Goal: Task Accomplishment & Management: Complete application form

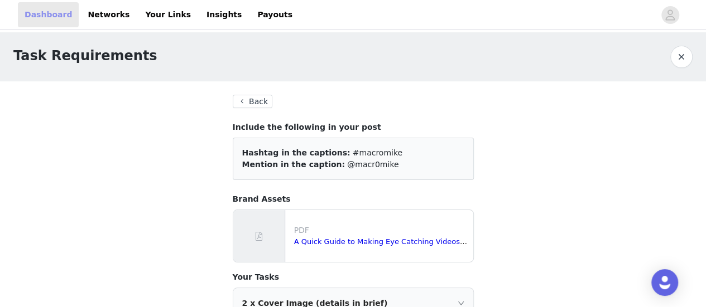
click at [40, 21] on link "Dashboard" at bounding box center [48, 14] width 61 height 25
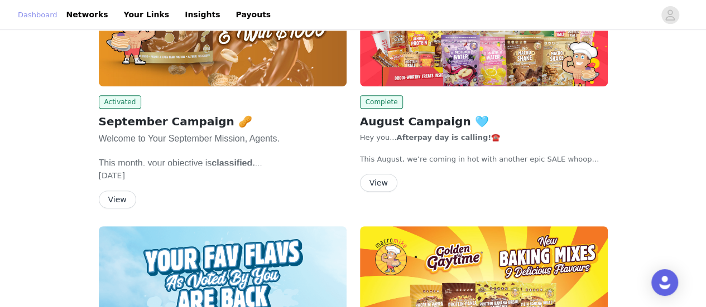
scroll to position [199, 0]
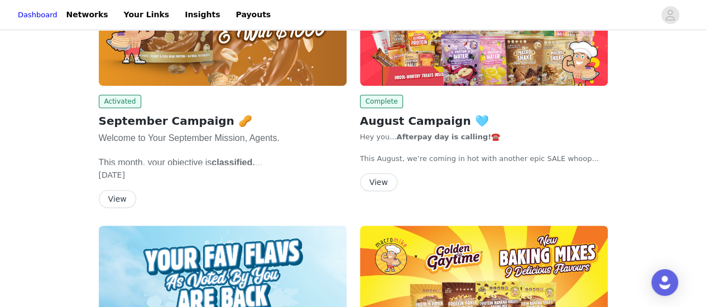
click at [119, 192] on button "View" at bounding box center [117, 199] width 37 height 18
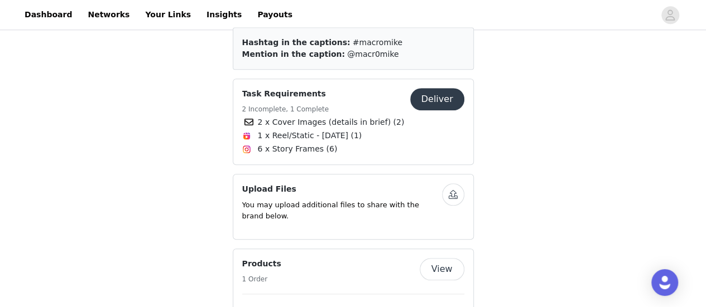
scroll to position [465, 0]
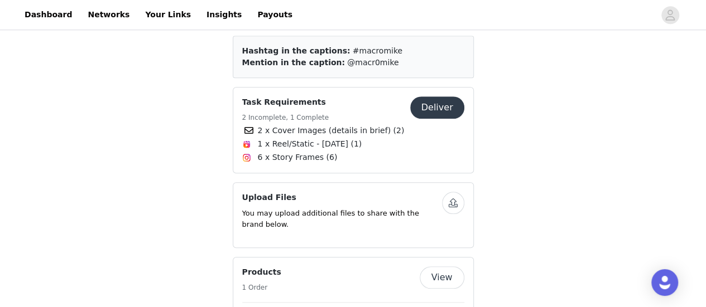
click at [437, 107] on button "Deliver" at bounding box center [437, 108] width 54 height 22
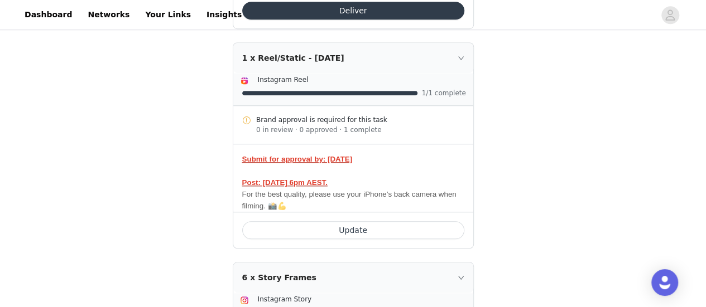
scroll to position [400, 0]
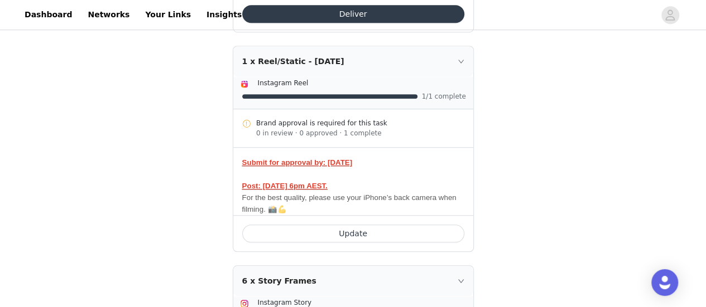
click at [326, 226] on button "Update" at bounding box center [353, 234] width 222 height 18
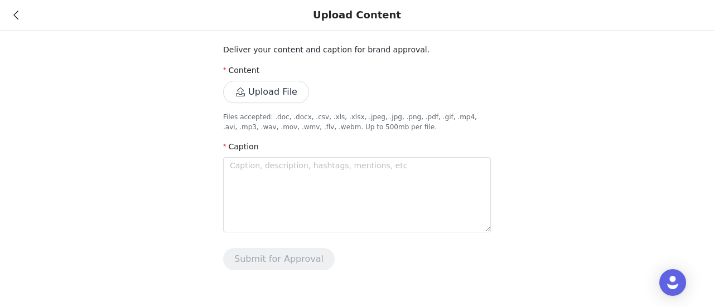
click at [267, 94] on button "Upload File" at bounding box center [266, 92] width 86 height 22
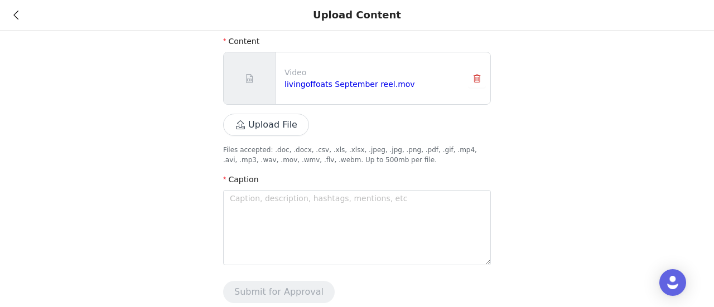
scroll to position [38, 0]
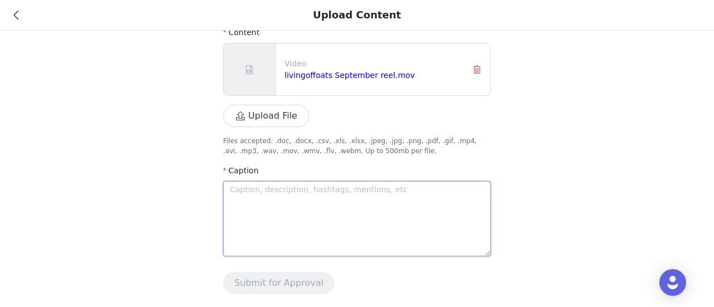
click at [394, 197] on textarea at bounding box center [357, 218] width 268 height 75
paste textarea "LORE-IPSU DOLORS AMETCO ADIPISC ELI SEDD🥜 Ei tem’in utlabor etd m aliqu, eni ad…"
type textarea "LORE-IPSU DOLORS AMETCO ADIPISC ELI SEDD🥜 Ei tem’in utlabor etd m aliqu, eni ad…"
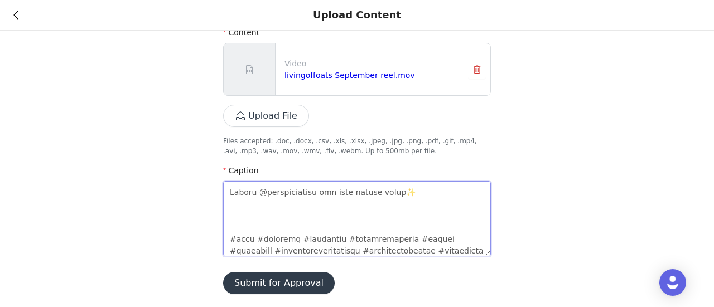
scroll to position [791, 0]
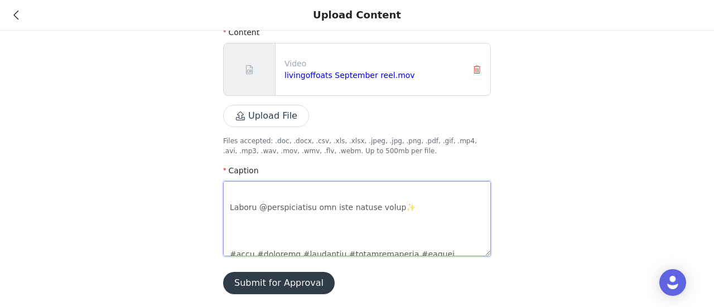
click at [344, 218] on textarea at bounding box center [357, 218] width 268 height 75
type textarea "LORE-IPSU DOLORS AMETCO ADIPISC ELI SEDD🥜 Ei tem’in utlabor etd m aliqu, eni ad…"
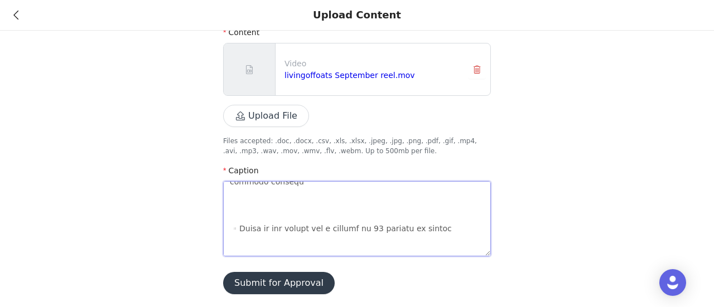
scroll to position [627, 0]
click at [312, 250] on textarea at bounding box center [357, 218] width 268 height 75
click at [299, 246] on textarea at bounding box center [357, 218] width 268 height 75
type textarea "LORE-IPSU DOLORS AMETCO ADIPISC ELI SEDD🥜 Ei tem’in utlabor etd m aliqu, eni ad…"
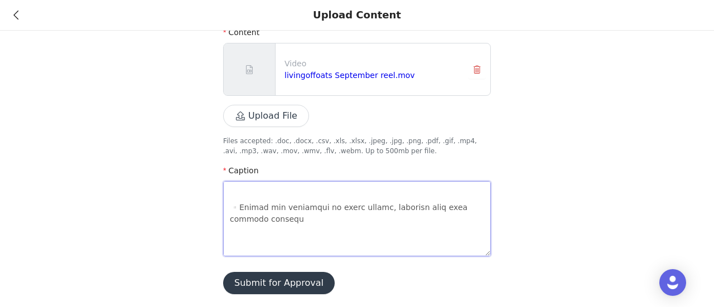
scroll to position [590, 0]
click at [281, 234] on textarea at bounding box center [357, 218] width 268 height 75
type textarea "LORE-IPSU DOLORS AMETCO ADIPISC ELI SEDD🥜 Ei tem’in utlabor etd m aliqu, eni ad…"
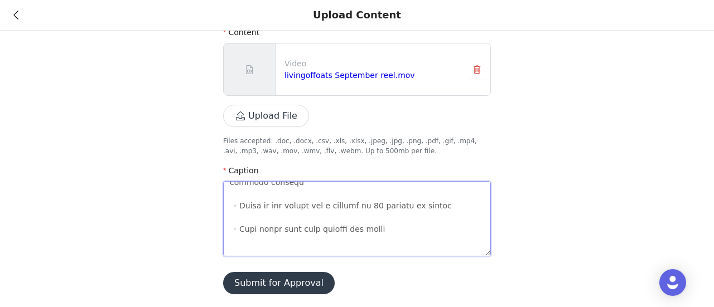
click at [268, 238] on textarea at bounding box center [357, 218] width 268 height 75
type textarea "LORE-IPSU DOLORS AMETCO ADIPISC ELI SEDD🥜 Ei tem’in utlabor etd m aliqu, eni ad…"
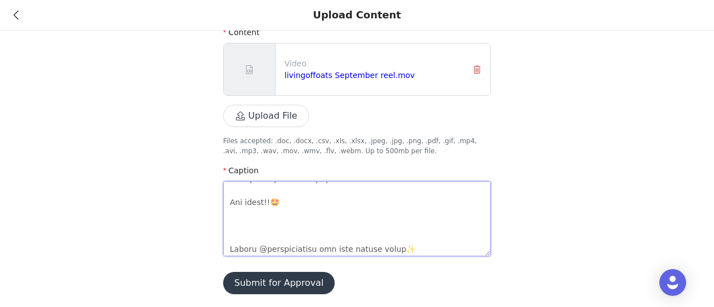
scroll to position [679, 0]
click at [248, 215] on textarea at bounding box center [357, 218] width 268 height 75
type textarea "LORE-IPSU DOLORS AMETCO ADIPISC ELI SEDD🥜 Ei tem’in utlabor etd m aliqu, eni ad…"
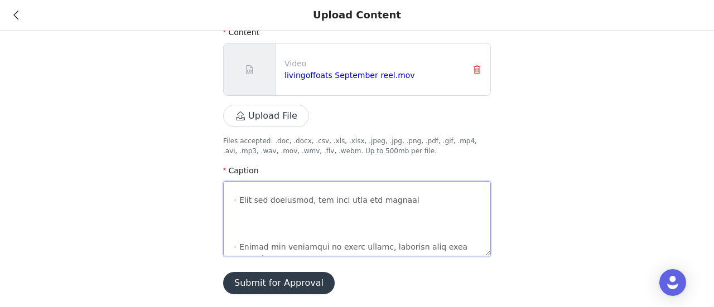
scroll to position [545, 0]
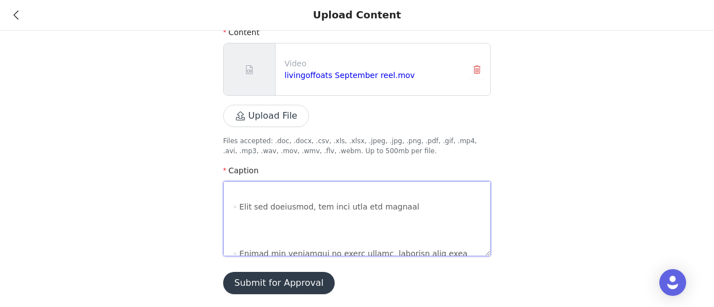
click at [243, 217] on textarea at bounding box center [357, 218] width 268 height 75
type textarea "LORE-IPSU DOLORS AMETCO ADIPISC ELI SEDD🥜 Ei tem’in utlabor etd m aliqu, eni ad…"
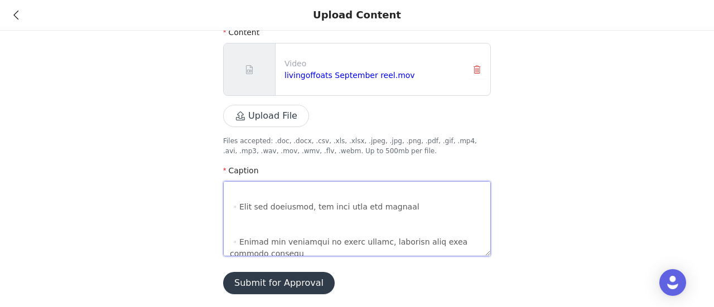
type textarea "LORE-IPSU DOLORS AMETCO ADIPISC ELI SEDD🥜 Ei tem’in utlabor etd m aliqu, eni ad…"
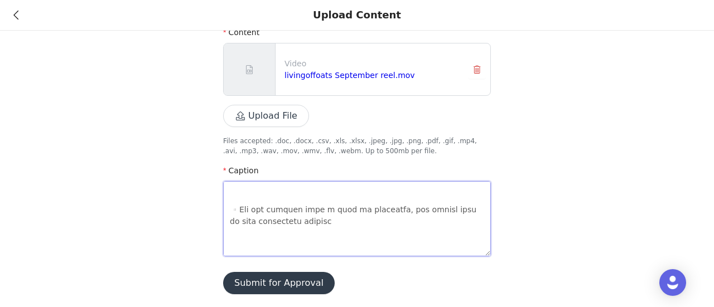
scroll to position [483, 0]
click at [239, 225] on textarea at bounding box center [357, 218] width 268 height 75
type textarea "MEAL-PREP PEANUT BUTTER PROTEIN OAT BARS🥜 If you’re looking for a sweet, yet he…"
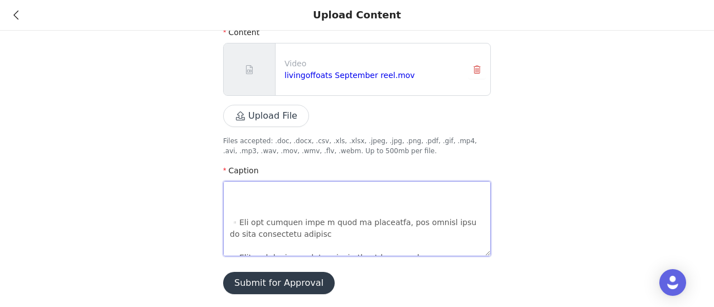
scroll to position [436, 0]
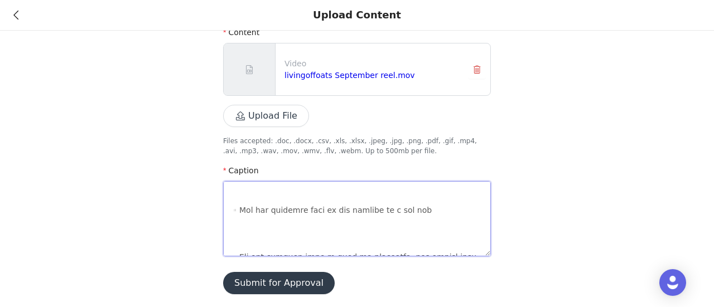
click at [230, 224] on textarea at bounding box center [357, 218] width 268 height 75
type textarea "MEAL-PREP PEANUT BUTTER PROTEIN OAT BARS🥜 If you’re looking for a sweet, yet he…"
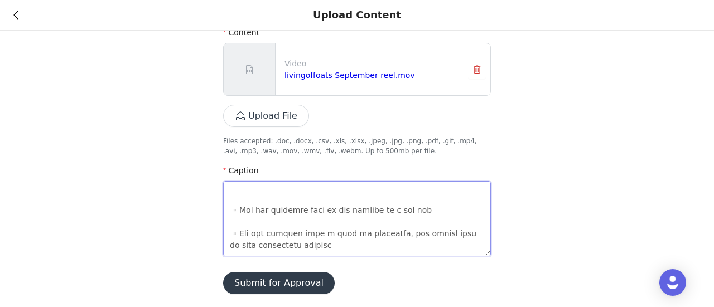
scroll to position [379, 0]
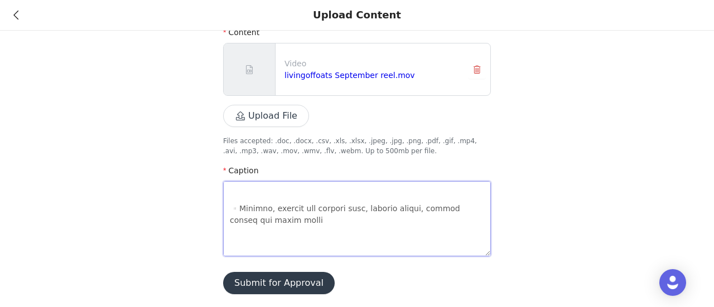
click at [235, 228] on textarea at bounding box center [357, 218] width 268 height 75
type textarea "MEAL-PREP PEANUT BUTTER PROTEIN OAT BARS🥜 If you’re looking for a sweet, yet he…"
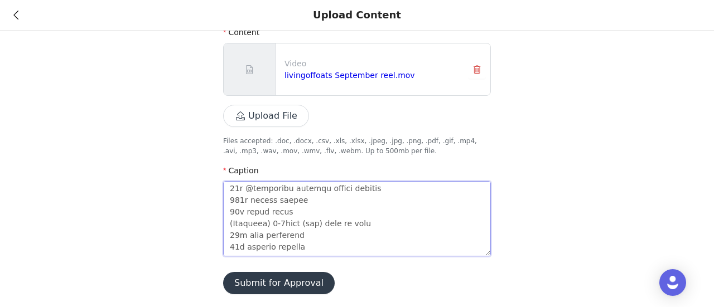
click at [233, 247] on textarea at bounding box center [357, 218] width 268 height 75
type textarea "MEAL-PREP PEANUT BUTTER PROTEIN OAT BARS🥜 If you’re looking for a sweet, yet he…"
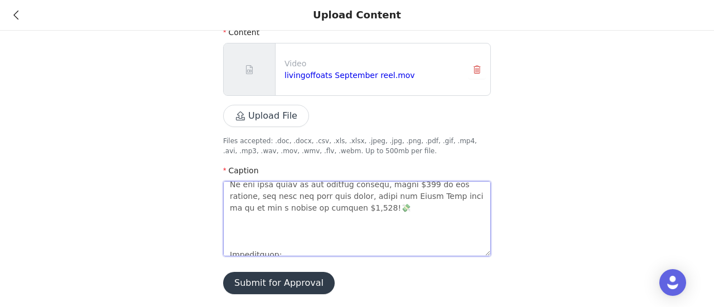
scroll to position [201, 0]
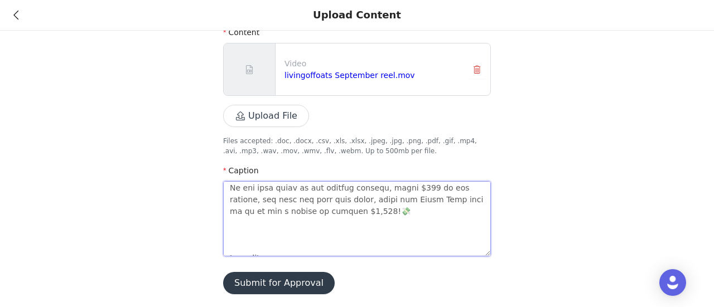
click at [245, 225] on textarea at bounding box center [357, 218] width 268 height 75
type textarea "MEAL-PREP PEANUT BUTTER PROTEIN OAT BARS🥜 If you’re looking for a sweet, yet he…"
click at [245, 225] on textarea at bounding box center [357, 218] width 268 height 75
type textarea "MEAL-PREP PEANUT BUTTER PROTEIN OAT BARS🥜 If you’re looking for a sweet, yet he…"
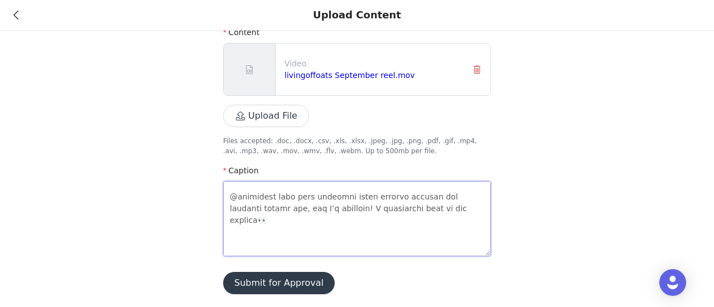
scroll to position [121, 0]
click at [245, 225] on textarea at bounding box center [357, 218] width 268 height 75
type textarea "MEAL-PREP PEANUT BUTTER PROTEIN OAT BARS🥜 If you’re looking for a sweet, yet he…"
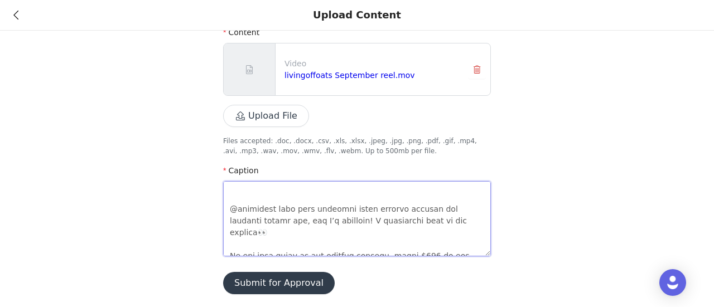
scroll to position [89, 0]
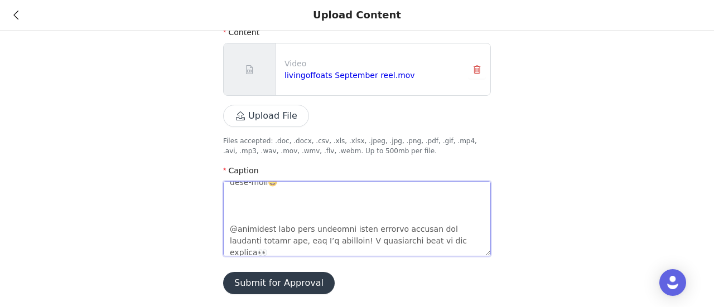
click at [233, 205] on textarea at bounding box center [357, 218] width 268 height 75
type textarea "MEAL-PREP PEANUT BUTTER PROTEIN OAT BARS🥜 If you’re looking for a sweet, yet he…"
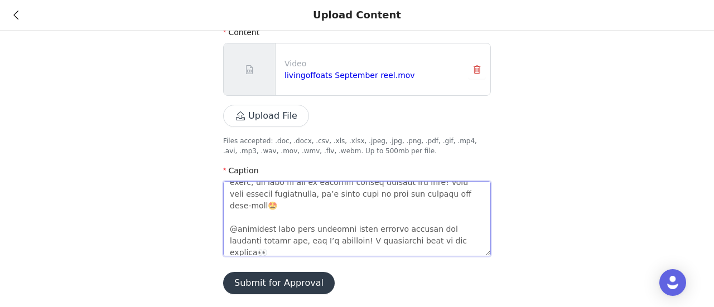
scroll to position [8, 0]
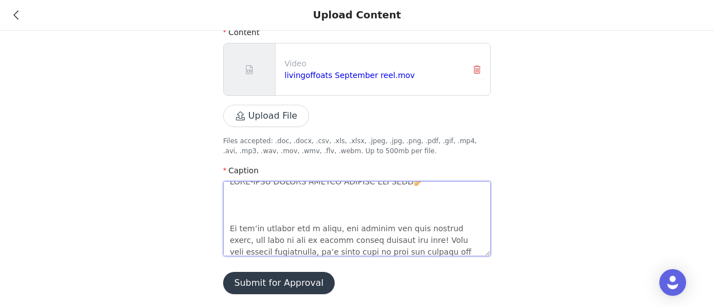
click at [228, 215] on textarea at bounding box center [357, 218] width 268 height 75
type textarea "MEAL-PREP PEANUT BUTTER PROTEIN OAT BARS🥜 If you’re looking for a sweet, yet he…"
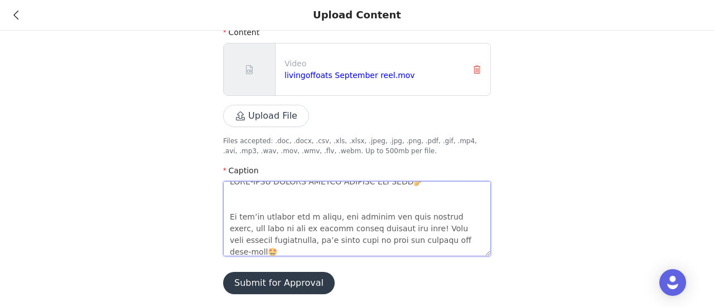
type textarea "MEAL-PREP PEANUT BUTTER PROTEIN OAT BARS🥜 If you’re looking for a sweet, yet he…"
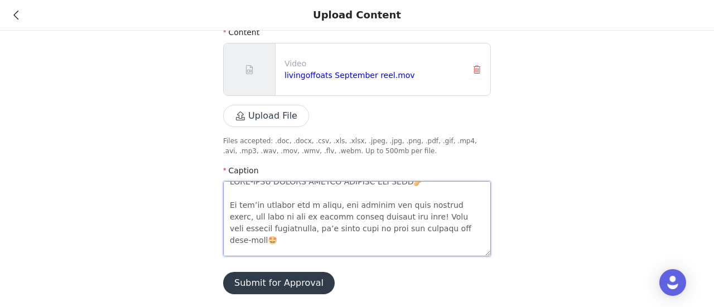
scroll to position [0, 0]
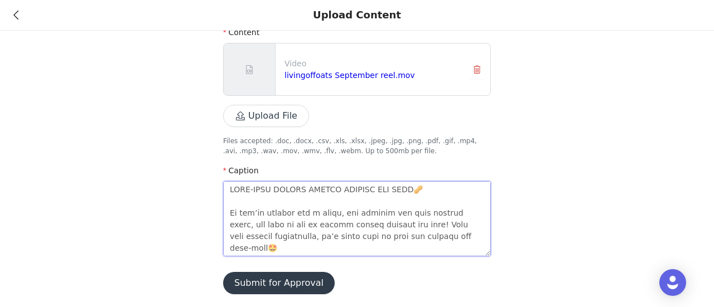
type textarea "MEAL-PREP PEANUT BUTTER PROTEIN OAT BARS🥜 If you’re looking for a sweet, yet he…"
click at [236, 280] on button "Submit for Approval" at bounding box center [279, 283] width 112 height 22
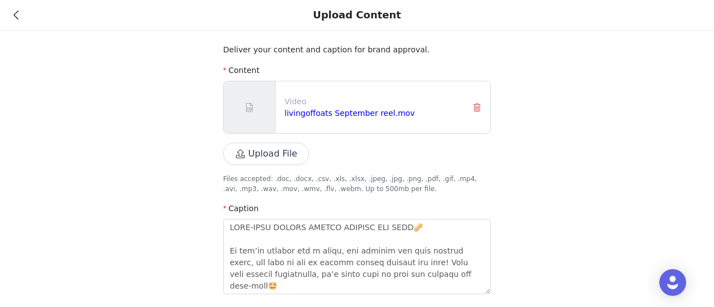
scroll to position [38, 0]
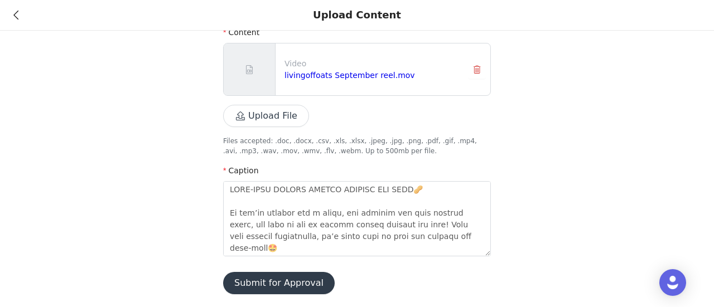
click at [278, 286] on button "Submit for Approval" at bounding box center [279, 283] width 112 height 22
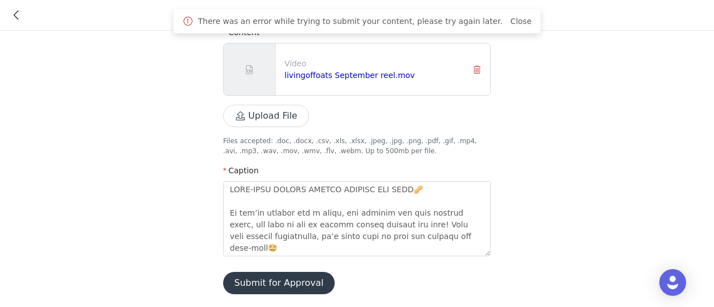
click at [278, 286] on button "Submit for Approval" at bounding box center [279, 283] width 112 height 22
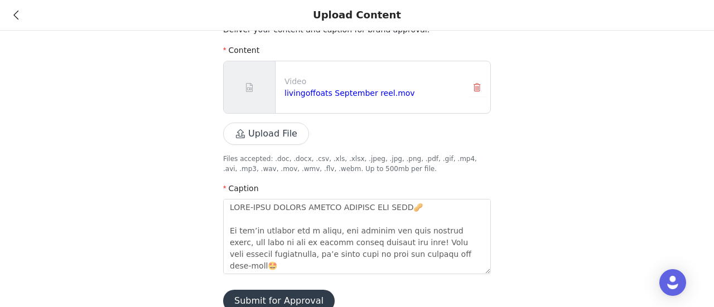
scroll to position [16, 0]
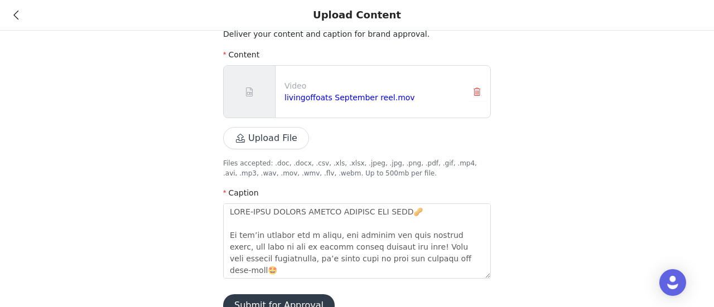
click at [283, 141] on button "Upload File" at bounding box center [266, 138] width 86 height 22
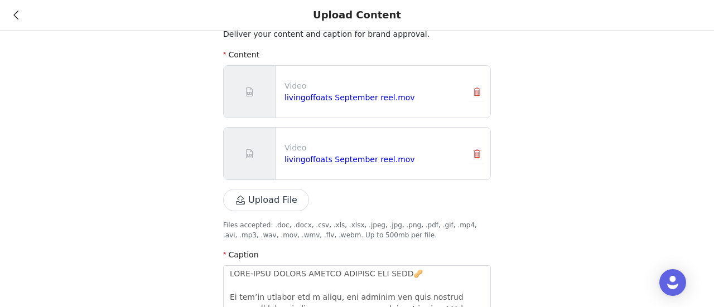
click at [472, 90] on button "button" at bounding box center [477, 92] width 18 height 18
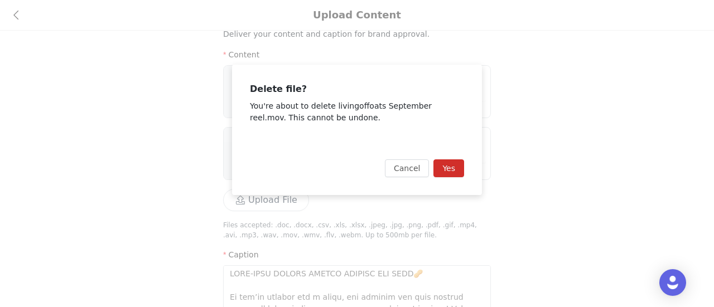
click at [451, 162] on button "Yes" at bounding box center [448, 169] width 31 height 18
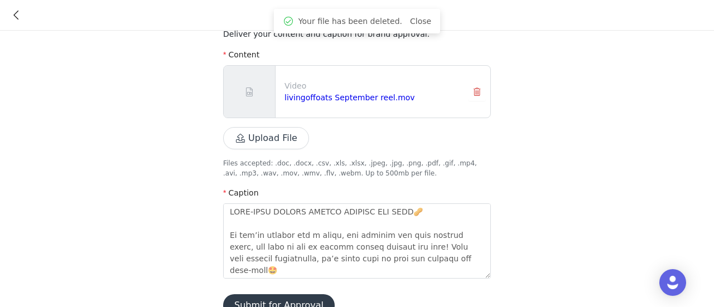
scroll to position [38, 0]
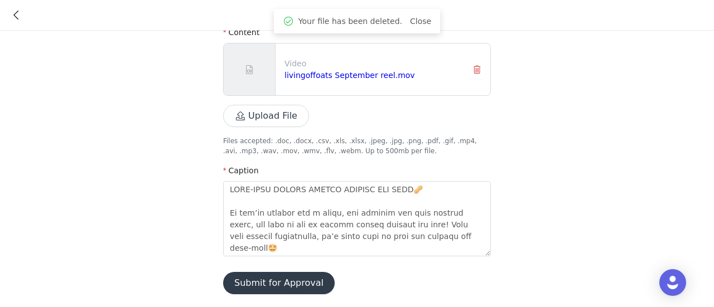
click at [301, 278] on button "Submit for Approval" at bounding box center [279, 283] width 112 height 22
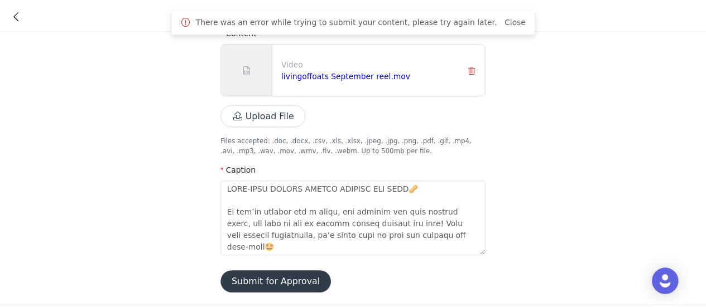
scroll to position [0, 0]
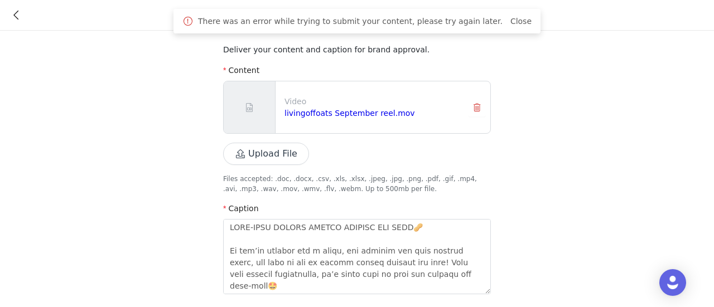
click at [17, 13] on icon at bounding box center [15, 15] width 5 height 8
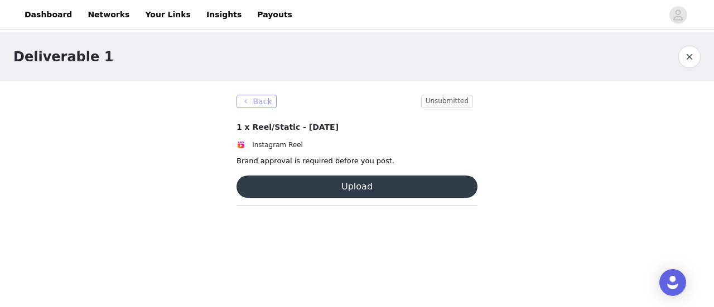
click at [249, 98] on button "Back" at bounding box center [257, 101] width 40 height 13
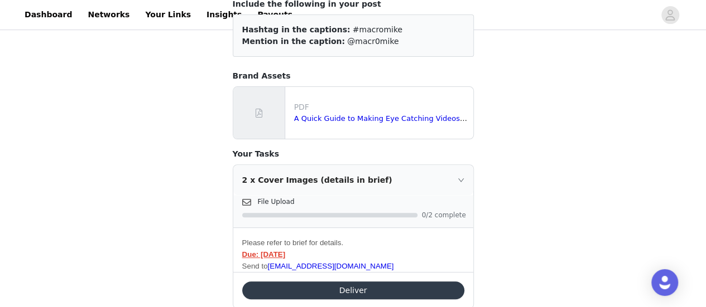
scroll to position [187, 0]
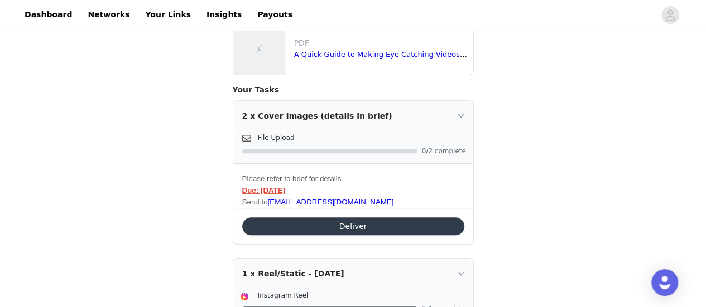
click at [341, 222] on button "Deliver" at bounding box center [353, 227] width 222 height 18
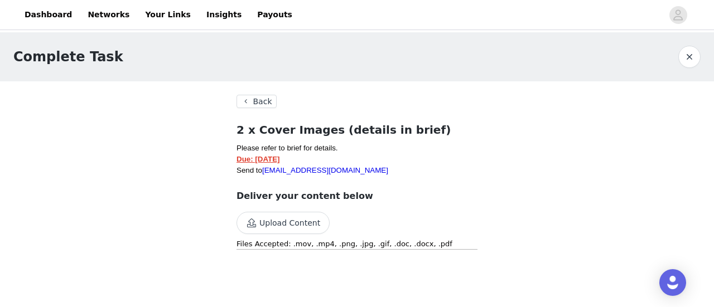
click at [303, 220] on button "Upload Content" at bounding box center [283, 223] width 93 height 22
click at [298, 225] on button "Upload Content" at bounding box center [283, 223] width 93 height 22
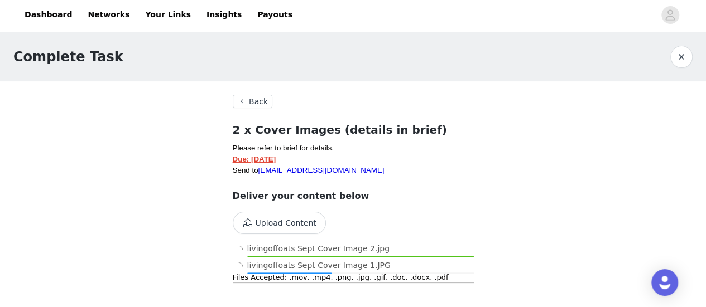
scroll to position [5, 0]
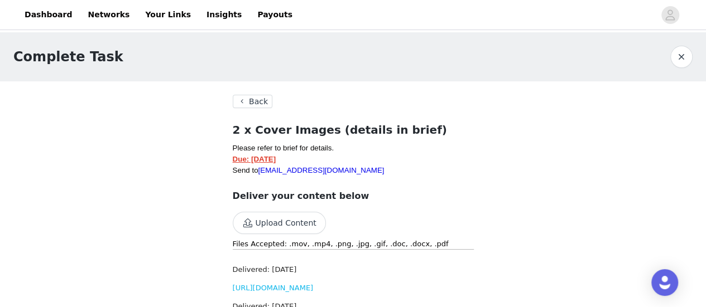
click at [256, 98] on button "Back" at bounding box center [253, 101] width 40 height 13
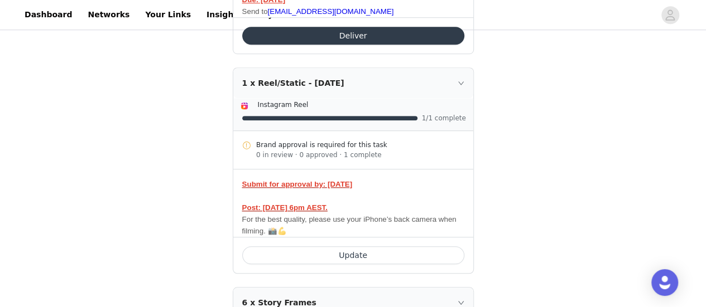
scroll to position [379, 0]
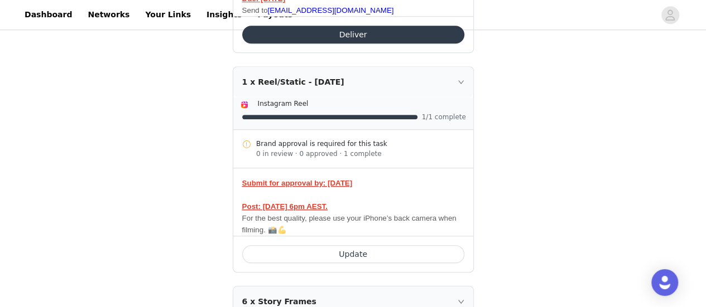
click at [423, 250] on button "Update" at bounding box center [353, 254] width 222 height 18
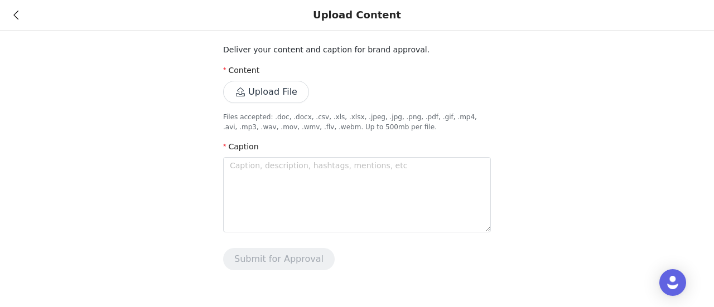
click at [283, 95] on button "Upload File" at bounding box center [266, 92] width 86 height 22
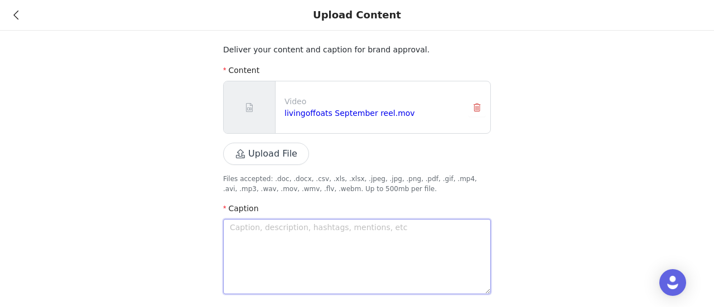
click at [251, 239] on textarea at bounding box center [357, 256] width 268 height 75
paste textarea "LORE-IPSU DOLORS AMETCO ADIPISC ELI SEDD🥜 Ei tem’in utlabor etd m aliqu, eni ad…"
type textarea "LORE-IPSU DOLORS AMETCO ADIPISC ELI SEDD🥜 Ei tem’in utlabor etd m aliqu, eni ad…"
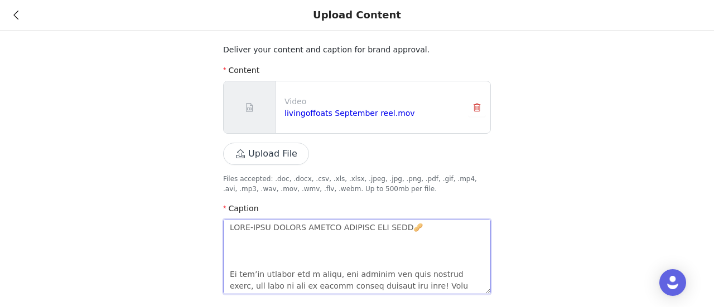
scroll to position [806, 0]
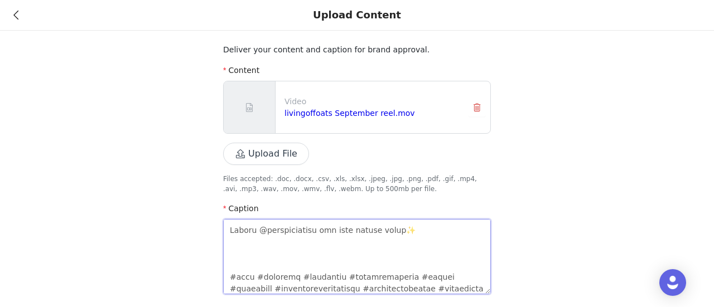
click at [251, 239] on textarea at bounding box center [357, 256] width 268 height 75
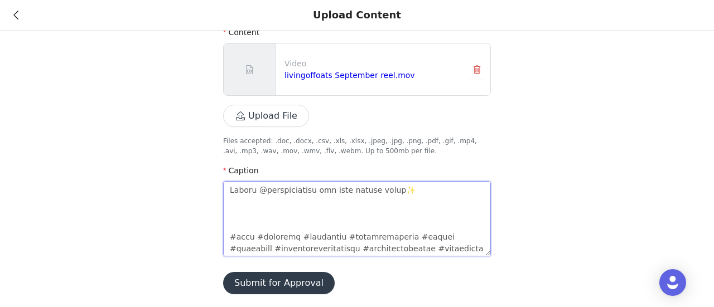
type textarea "LORE-IPSU DOLORS AMETCO ADIPISC ELI SEDD🥜 Ei tem’in utlabor etd m aliqu, eni ad…"
click at [301, 277] on button "Submit for Approval" at bounding box center [279, 283] width 112 height 22
click at [17, 16] on icon at bounding box center [15, 15] width 5 height 8
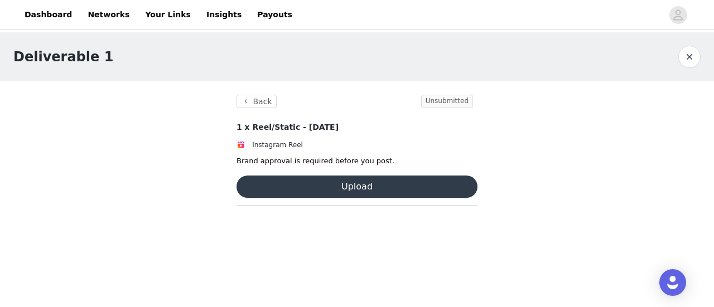
scroll to position [12301, 0]
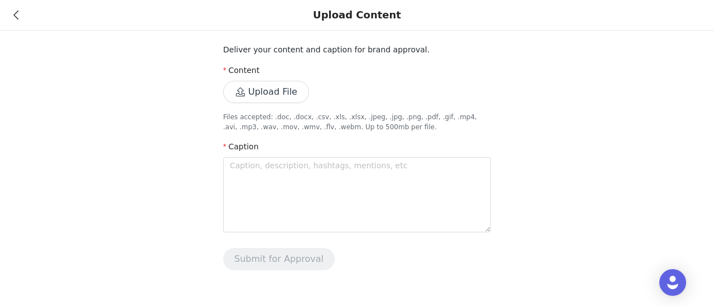
click at [13, 11] on icon at bounding box center [15, 15] width 5 height 8
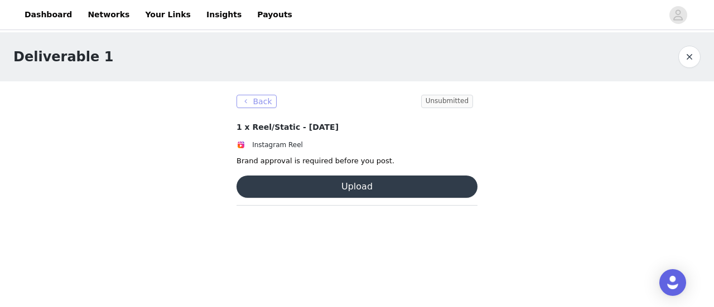
click at [240, 103] on button "Back" at bounding box center [257, 101] width 40 height 13
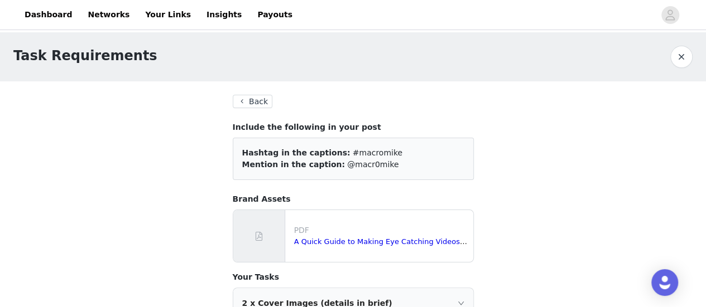
click at [250, 102] on button "Back" at bounding box center [253, 101] width 40 height 13
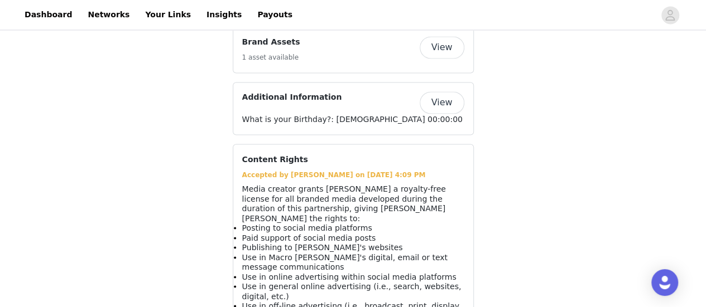
scroll to position [977, 0]
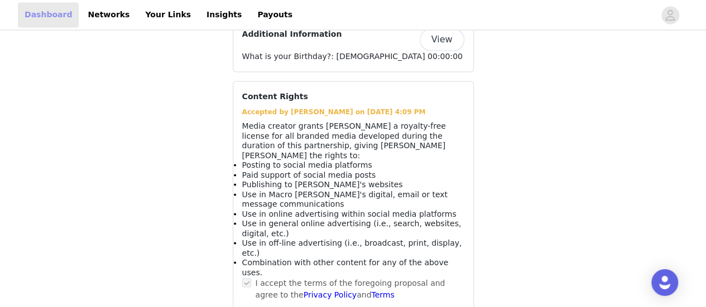
click at [52, 17] on link "Dashboard" at bounding box center [48, 14] width 61 height 25
